Goal: Check status: Check status

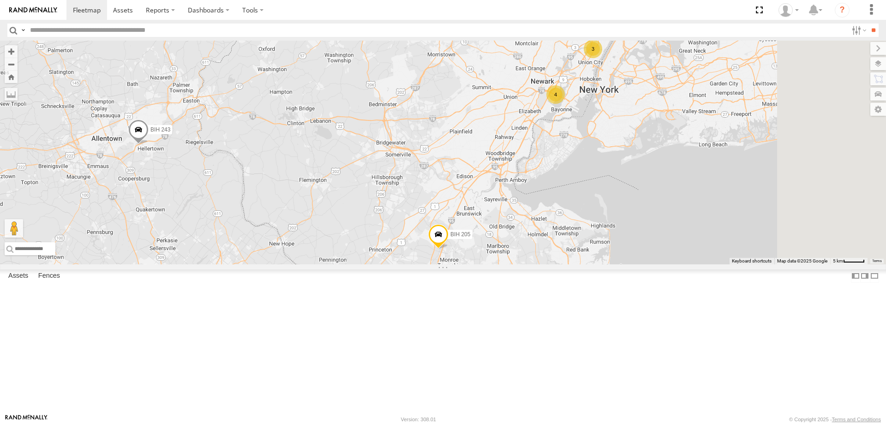
drag, startPoint x: 671, startPoint y: 162, endPoint x: 587, endPoint y: 228, distance: 106.7
click at [589, 228] on div "BIH 120 BIH 215 BIH 275 BIH 125 Not in Service [GEOGRAPHIC_DATA] Not Working [G…" at bounding box center [443, 153] width 886 height 224
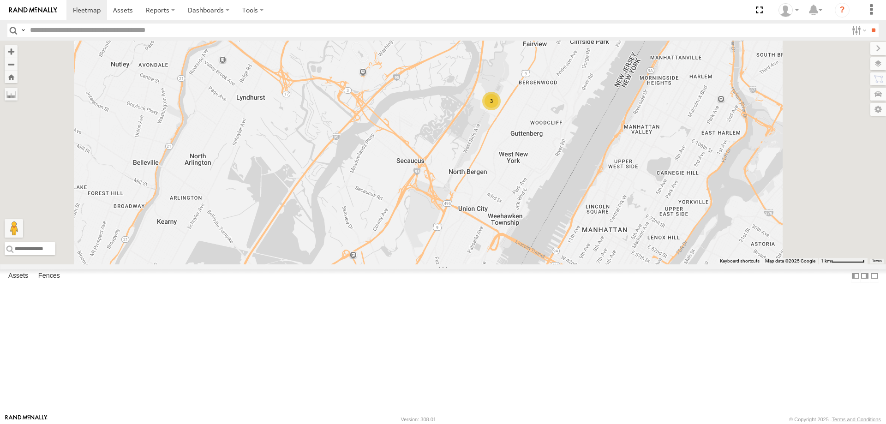
drag, startPoint x: 621, startPoint y: 203, endPoint x: 598, endPoint y: 261, distance: 62.1
click at [598, 261] on div "BIH 120 BIH 215 [GEOGRAPHIC_DATA] 275 BIH 125 Not in Service [GEOGRAPHIC_DATA] …" at bounding box center [443, 153] width 886 height 224
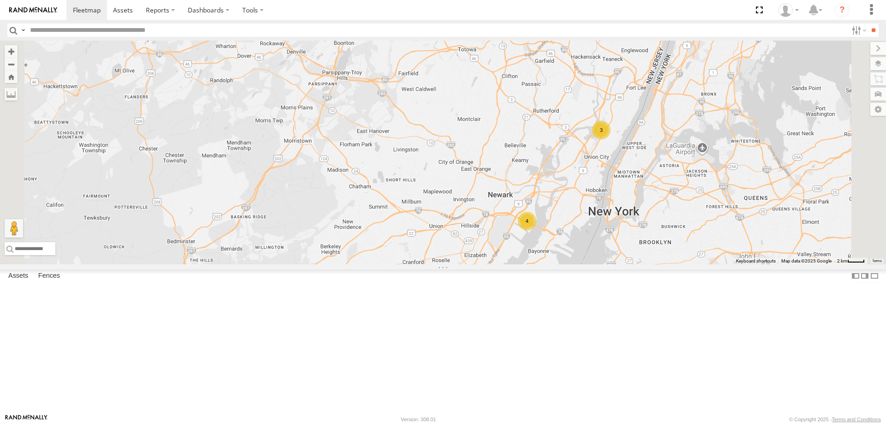
drag, startPoint x: 708, startPoint y: 285, endPoint x: 632, endPoint y: 315, distance: 81.8
click at [632, 264] on div "BIH 120 BIH 215 BIH 275 BIH 125 Not in Service [GEOGRAPHIC_DATA] Not Working [G…" at bounding box center [443, 153] width 886 height 224
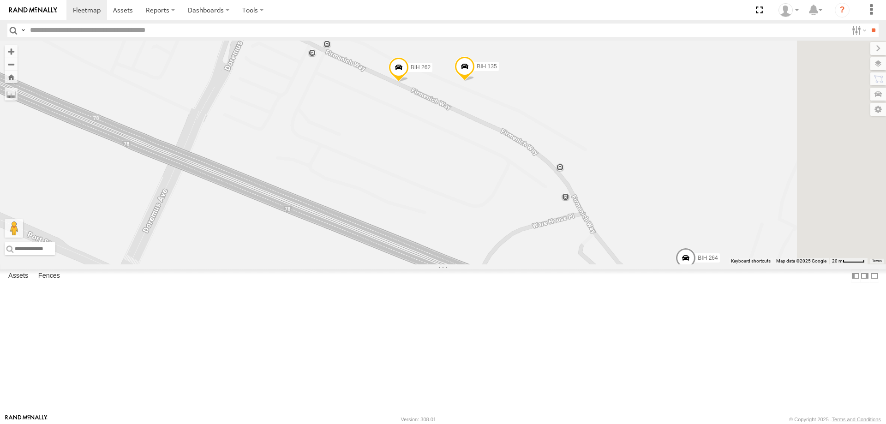
drag, startPoint x: 683, startPoint y: 289, endPoint x: 605, endPoint y: 178, distance: 135.4
click at [608, 182] on div "BIH 120 BIH 215 [GEOGRAPHIC_DATA] 275 BIH 125 Not in Service [GEOGRAPHIC_DATA] …" at bounding box center [443, 153] width 886 height 224
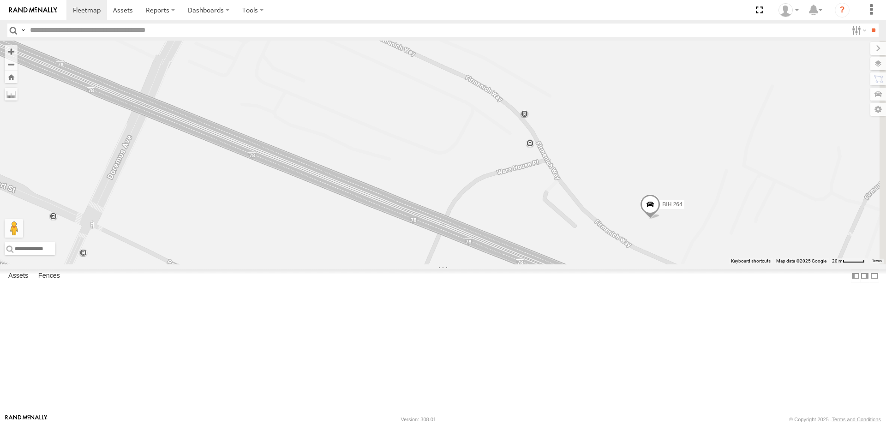
drag, startPoint x: 630, startPoint y: 276, endPoint x: 578, endPoint y: 213, distance: 81.8
click at [578, 214] on div "BIH 120 BIH 215 [GEOGRAPHIC_DATA] 275 BIH 125 Not in Service [GEOGRAPHIC_DATA] …" at bounding box center [443, 153] width 886 height 224
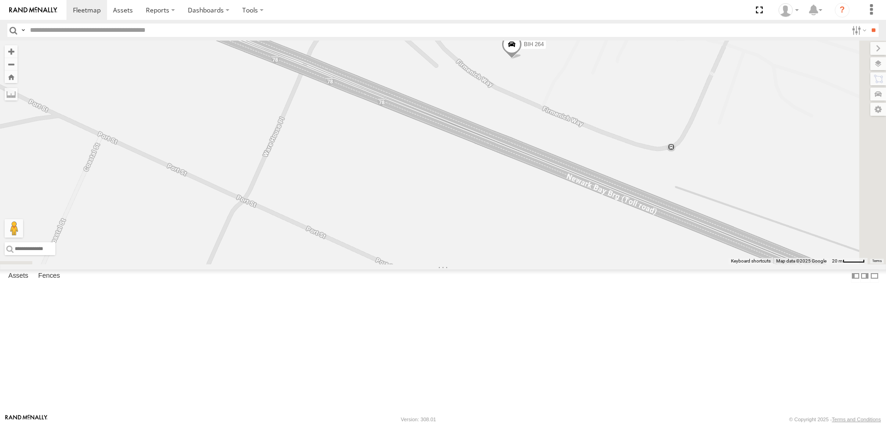
drag, startPoint x: 651, startPoint y: 171, endPoint x: 649, endPoint y: 225, distance: 54.0
click at [649, 225] on div "BIH 120 BIH 215 [GEOGRAPHIC_DATA] 275 BIH 125 Not in Service [GEOGRAPHIC_DATA] …" at bounding box center [443, 153] width 886 height 224
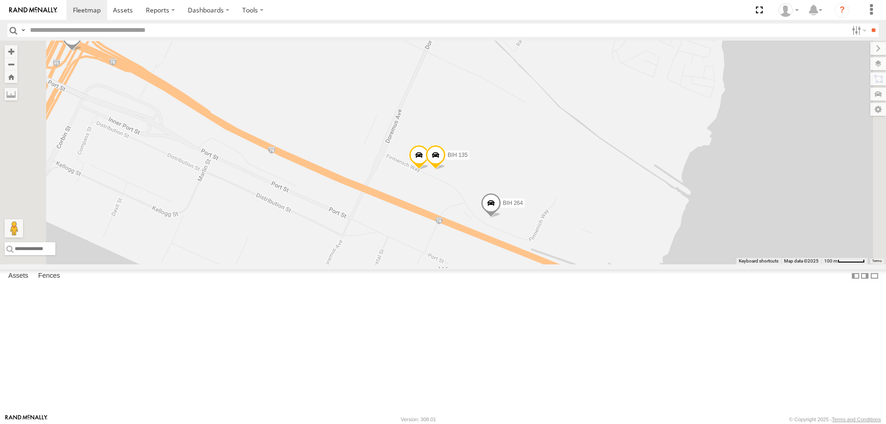
drag, startPoint x: 394, startPoint y: 178, endPoint x: 521, endPoint y: 204, distance: 130.1
click at [521, 204] on div "BIH 120 BIH 215 [GEOGRAPHIC_DATA] 275 BIH 125 Not in Service [GEOGRAPHIC_DATA] …" at bounding box center [443, 153] width 886 height 224
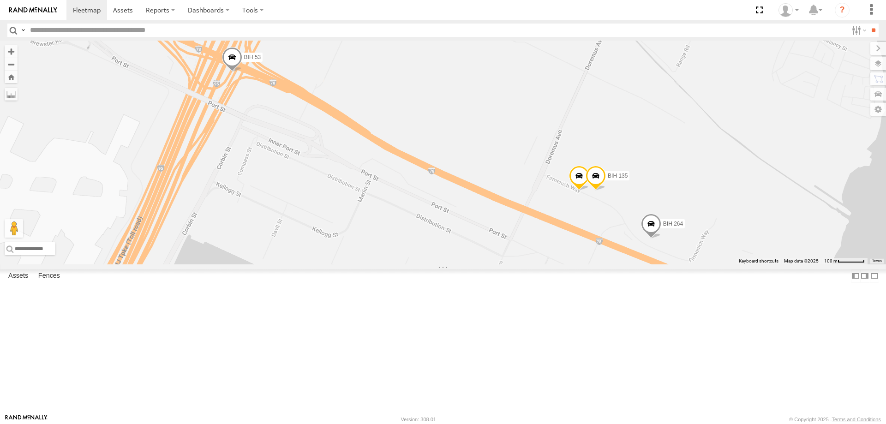
drag, startPoint x: 634, startPoint y: 206, endPoint x: 583, endPoint y: 182, distance: 56.5
click at [583, 182] on div "BIH 120 BIH 215 [GEOGRAPHIC_DATA] 275 BIH 125 Not in Service [GEOGRAPHIC_DATA] …" at bounding box center [443, 153] width 886 height 224
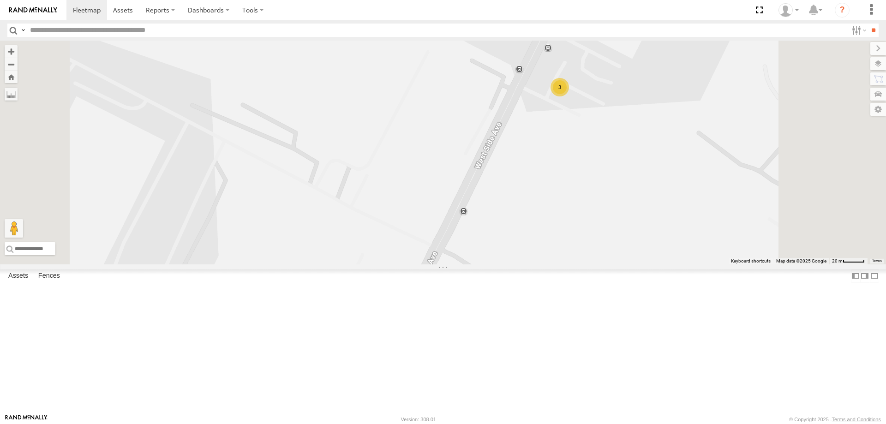
drag, startPoint x: 679, startPoint y: 192, endPoint x: 674, endPoint y: 211, distance: 20.1
click at [674, 211] on div "BIH 120 BIH 215 [GEOGRAPHIC_DATA] 275 BIH 125 Not in Service [GEOGRAPHIC_DATA] …" at bounding box center [443, 153] width 886 height 224
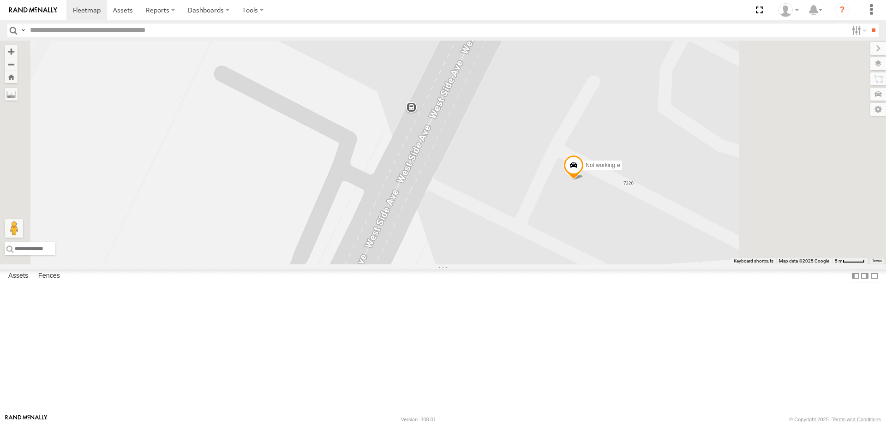
drag, startPoint x: 676, startPoint y: 213, endPoint x: 589, endPoint y: 166, distance: 99.1
click at [590, 166] on div "BIH 120 BIH 215 [GEOGRAPHIC_DATA] 275 BIH 125 Not in Service [GEOGRAPHIC_DATA] …" at bounding box center [443, 153] width 886 height 224
